Goal: Task Accomplishment & Management: Manage account settings

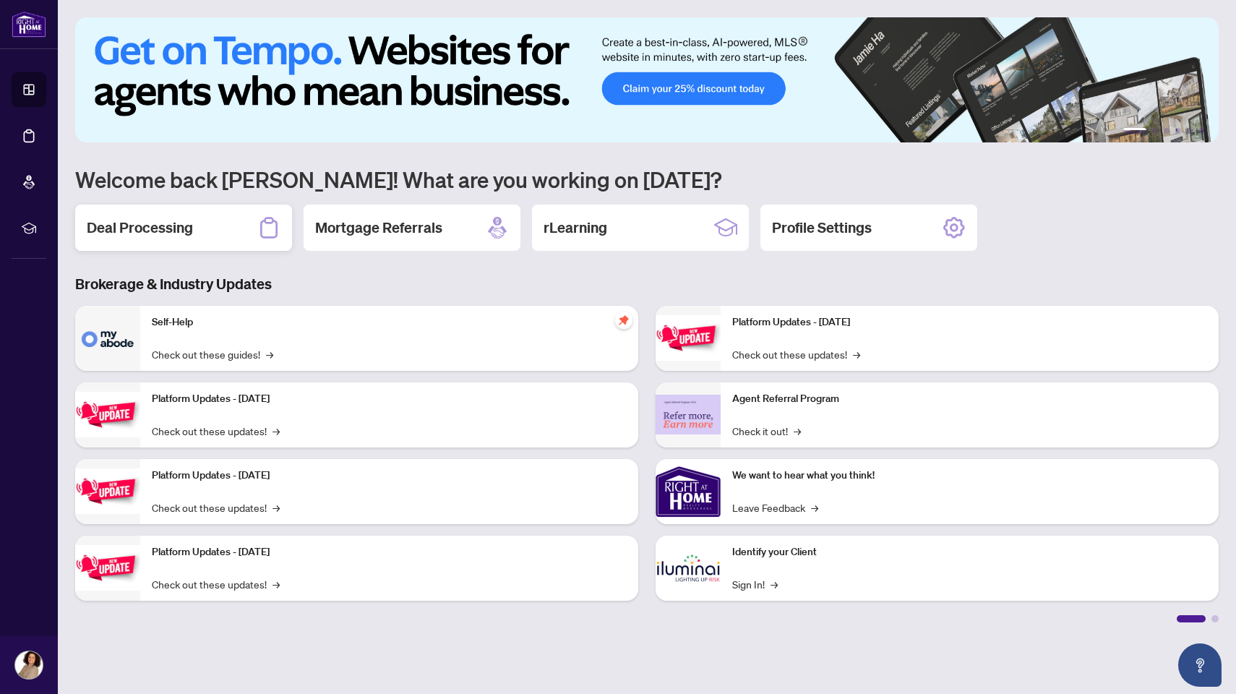
click at [171, 231] on h2 "Deal Processing" at bounding box center [140, 228] width 106 height 20
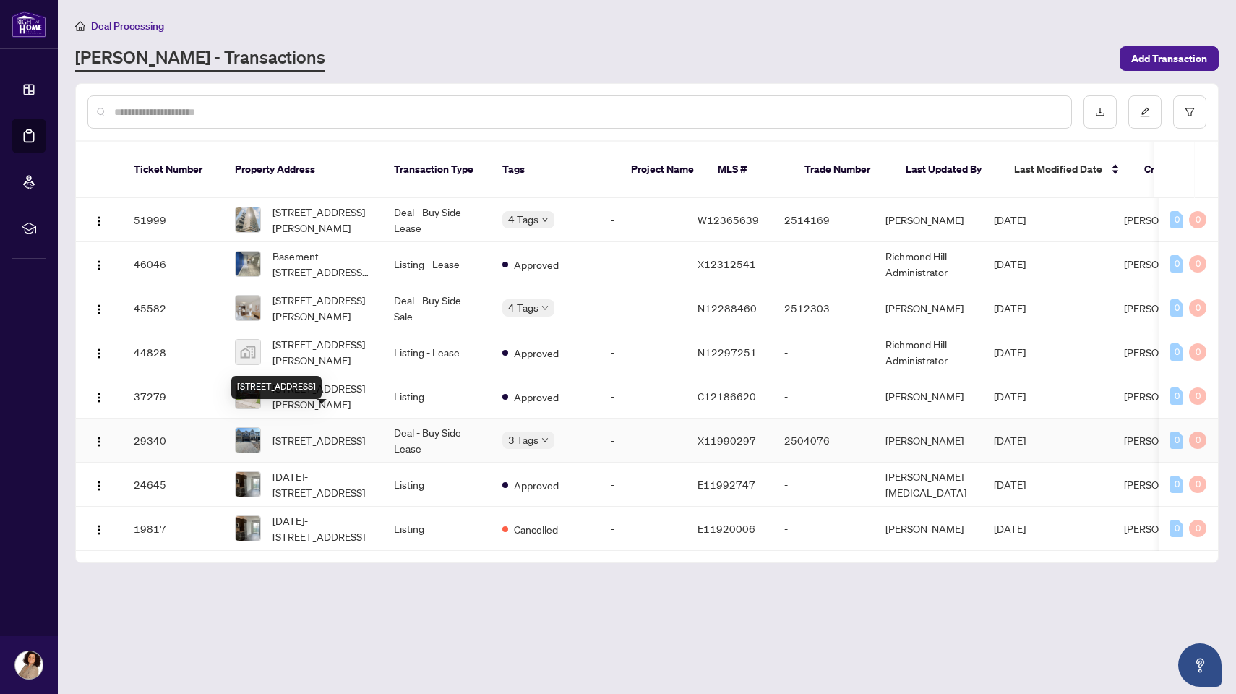
click at [356, 432] on span "[STREET_ADDRESS]" at bounding box center [319, 440] width 93 height 16
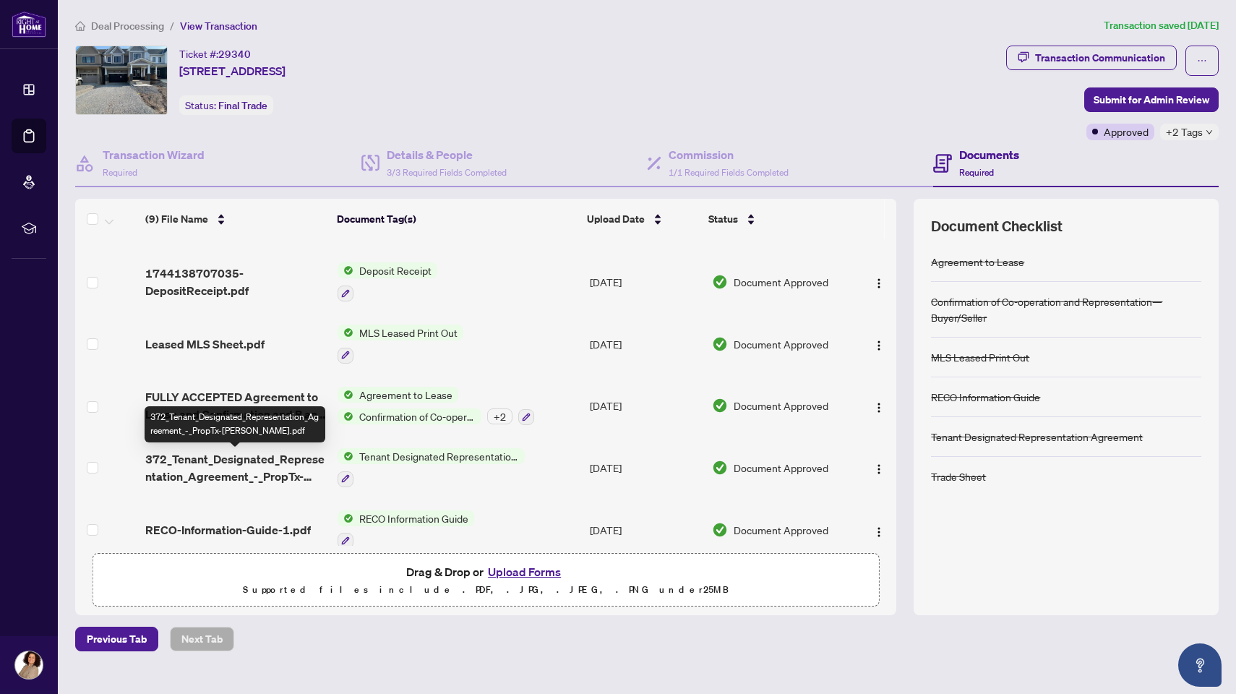
scroll to position [203, 0]
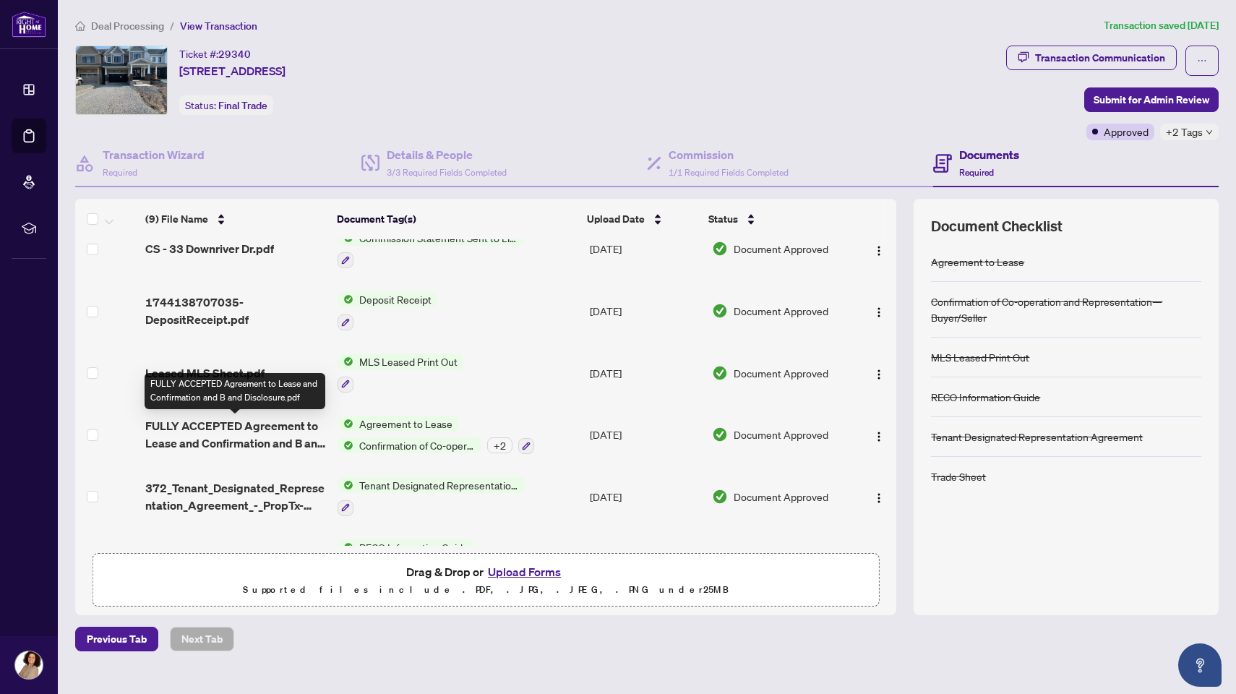
click at [257, 445] on span "FULLY ACCEPTED Agreement to Lease and Confirmation and B and Disclosure.pdf" at bounding box center [235, 434] width 181 height 35
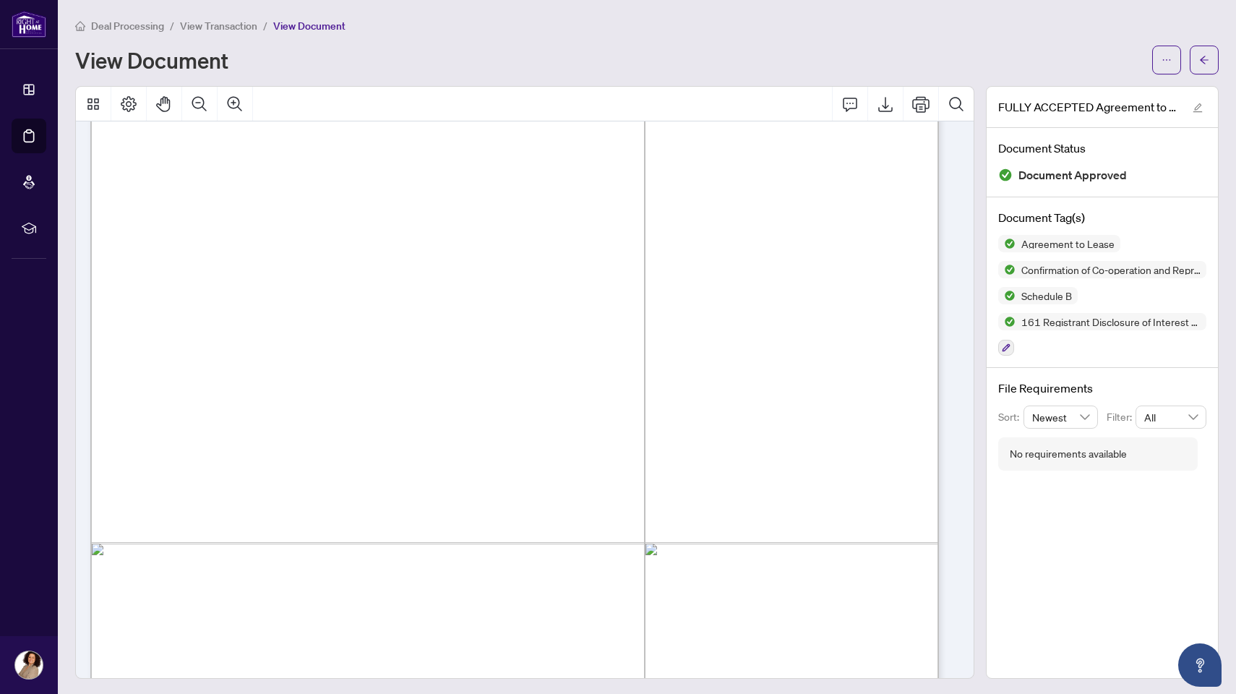
scroll to position [3585, 0]
click at [125, 26] on span "Deal Processing" at bounding box center [127, 26] width 73 height 13
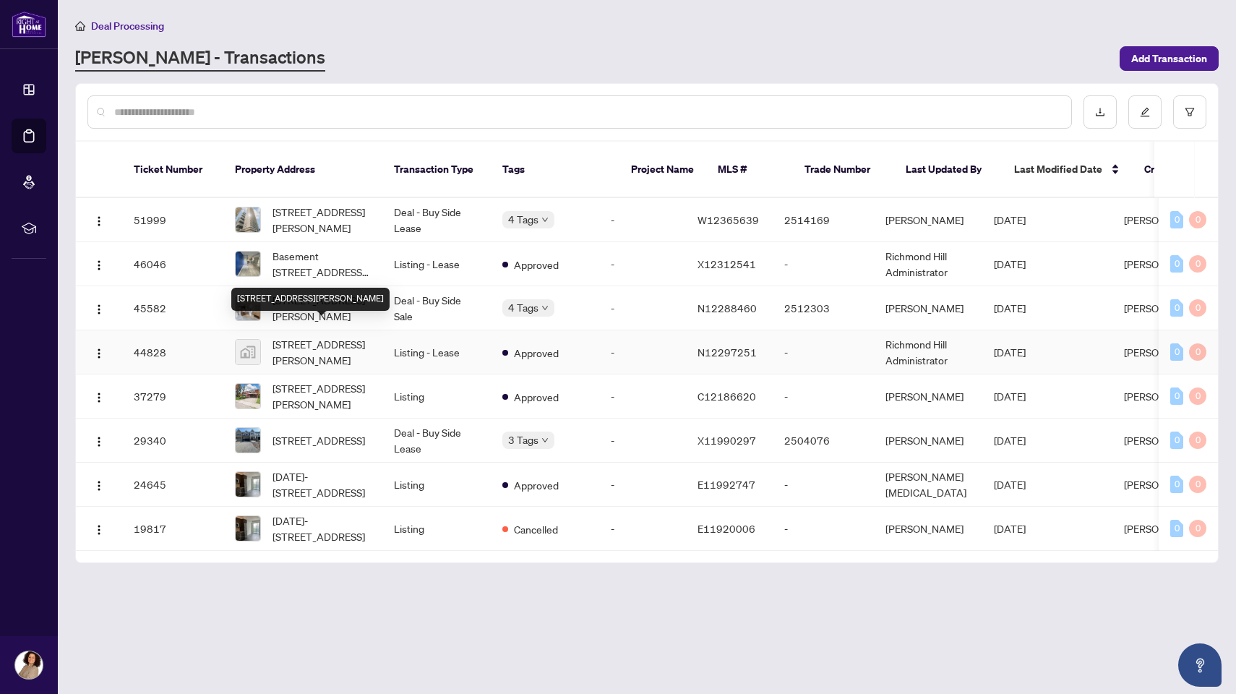
click at [330, 338] on span "[STREET_ADDRESS][PERSON_NAME]" at bounding box center [322, 352] width 98 height 32
